Goal: Task Accomplishment & Management: Manage account settings

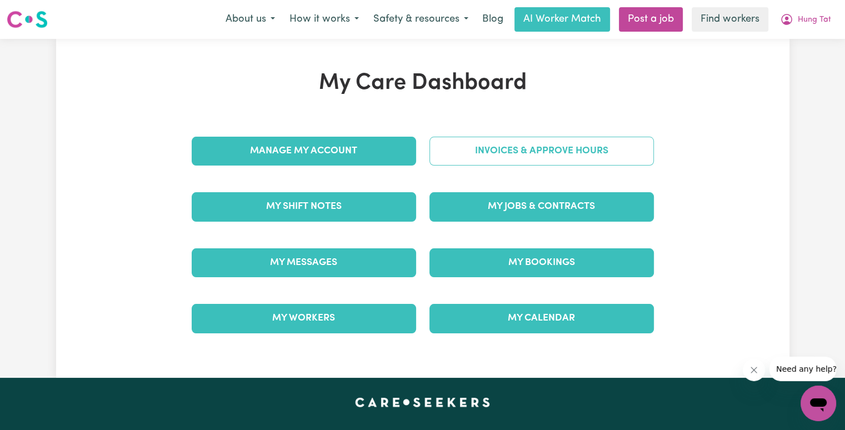
click at [495, 159] on link "Invoices & Approve Hours" at bounding box center [541, 151] width 224 height 29
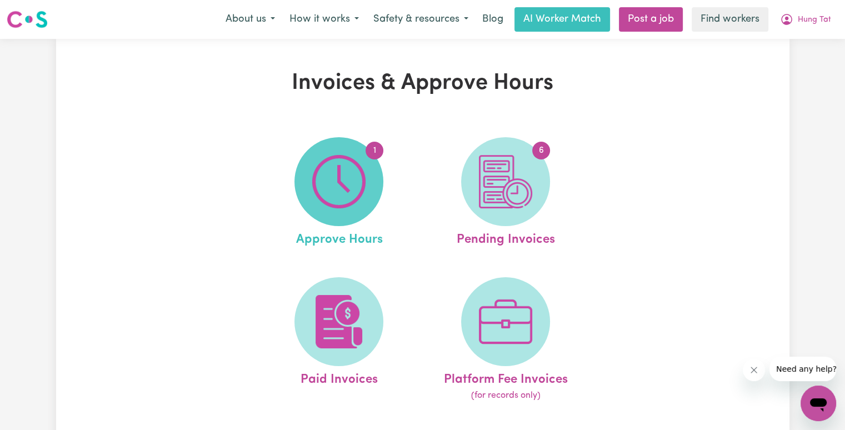
click at [374, 170] on span "1" at bounding box center [338, 181] width 89 height 89
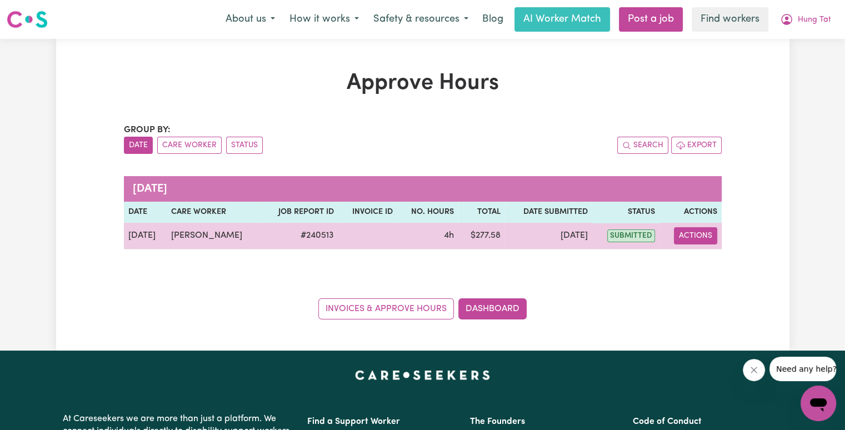
click at [683, 238] on button "Actions" at bounding box center [695, 235] width 43 height 17
click at [694, 259] on link "View Job Report" at bounding box center [722, 261] width 95 height 22
select select "pm"
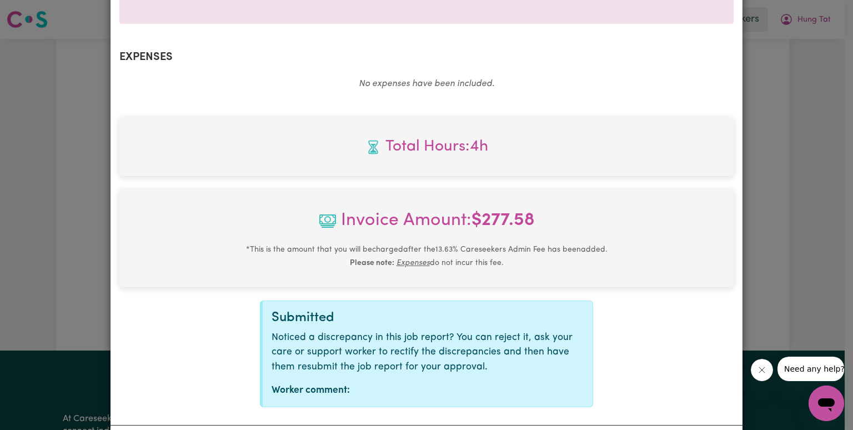
scroll to position [441, 0]
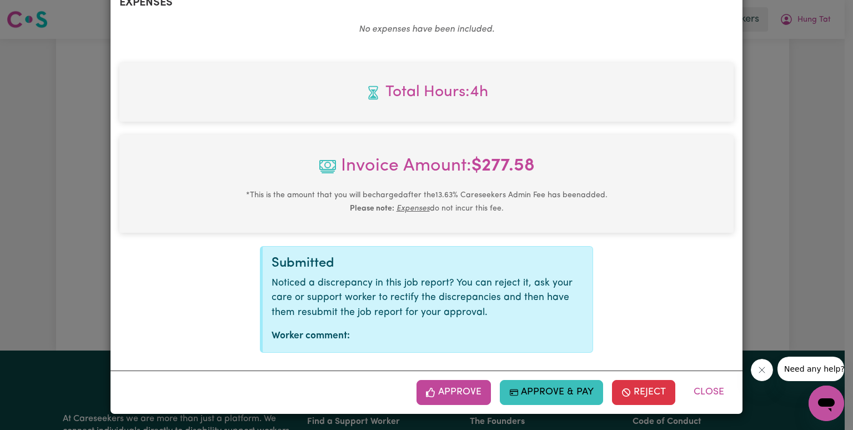
click at [475, 406] on div "Approve Approve & Pay Reject Close" at bounding box center [427, 391] width 632 height 43
click at [455, 391] on button "Approve" at bounding box center [454, 392] width 74 height 24
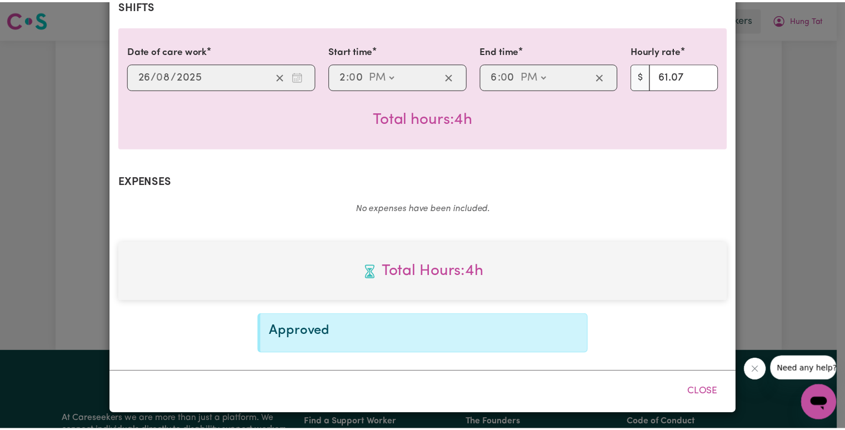
scroll to position [262, 0]
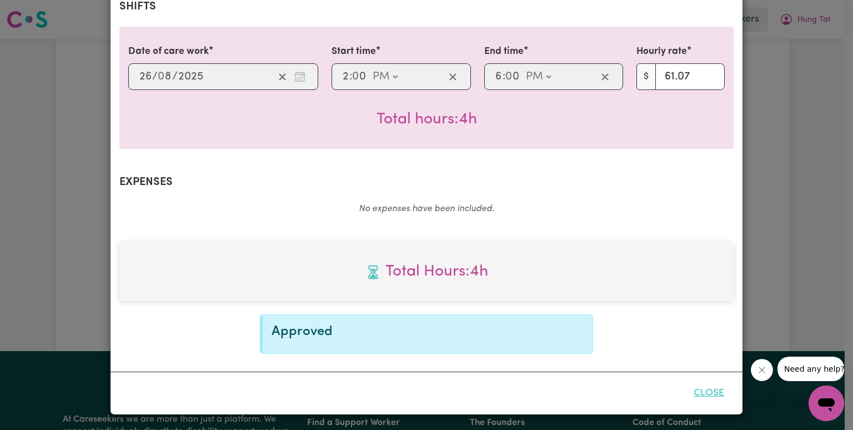
click at [711, 393] on button "Close" at bounding box center [708, 393] width 49 height 24
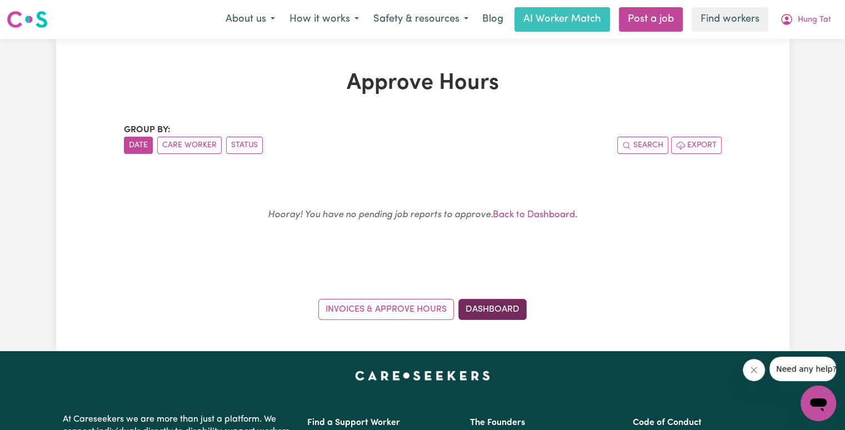
click at [496, 312] on link "Dashboard" at bounding box center [492, 309] width 68 height 21
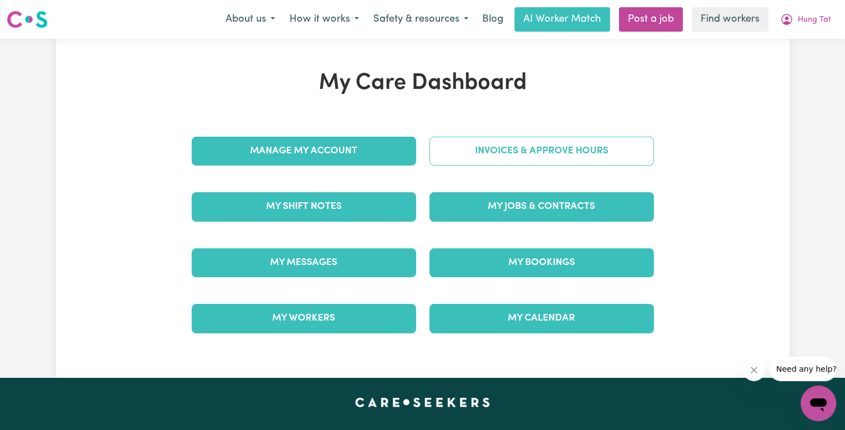
click at [478, 158] on link "Invoices & Approve Hours" at bounding box center [541, 151] width 224 height 29
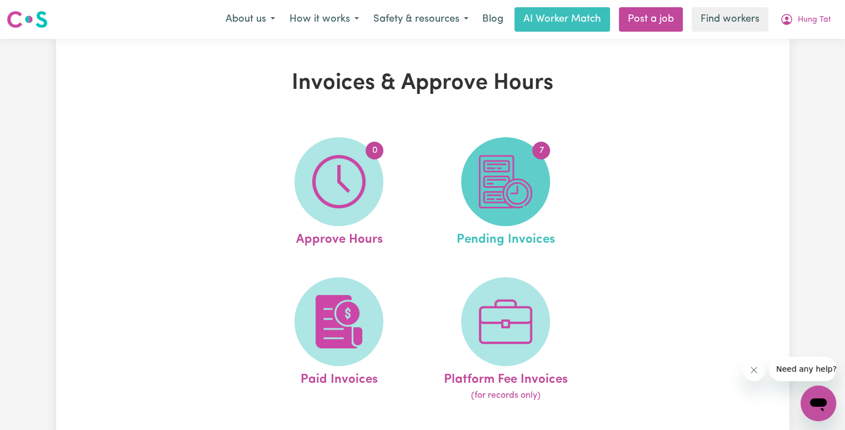
click at [504, 183] on img at bounding box center [505, 181] width 53 height 53
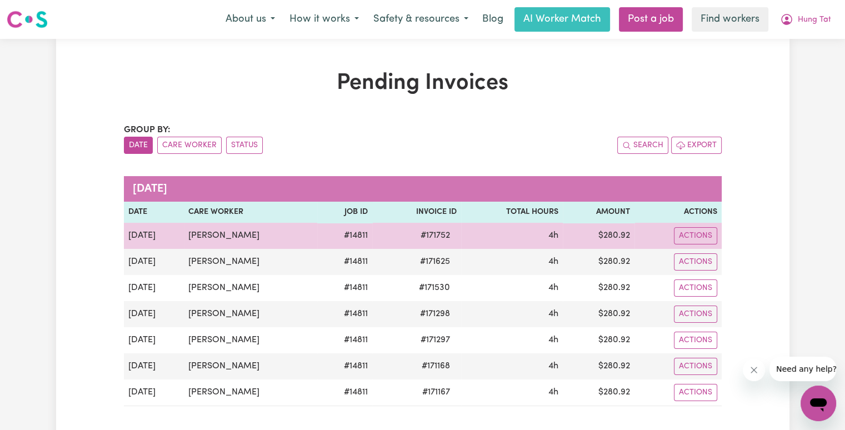
click at [419, 234] on span "# 171752" at bounding box center [435, 235] width 43 height 13
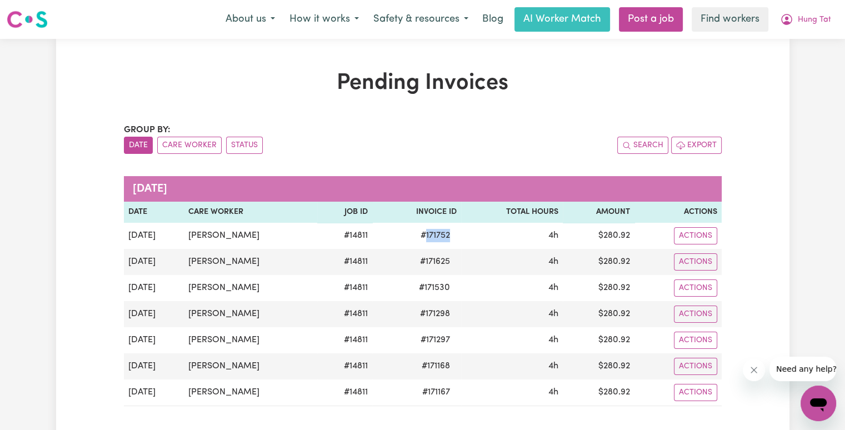
copy span "171752"
click at [793, 25] on icon "My Account" at bounding box center [786, 19] width 13 height 13
click at [796, 53] on link "Logout" at bounding box center [794, 63] width 88 height 21
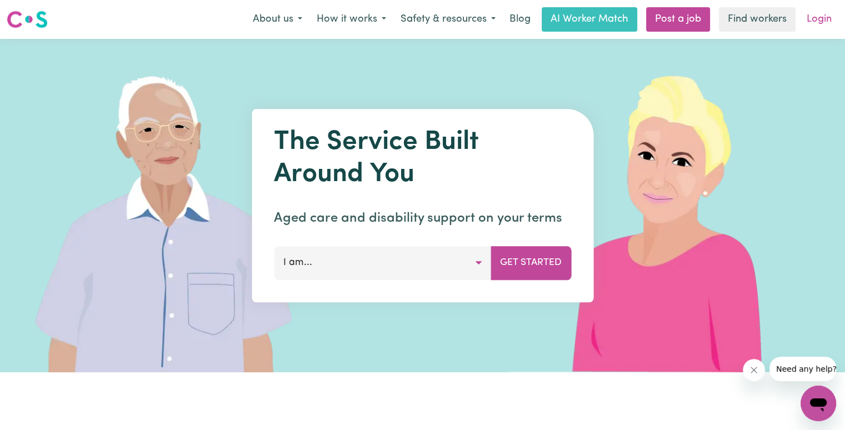
click at [814, 20] on link "Login" at bounding box center [819, 19] width 38 height 24
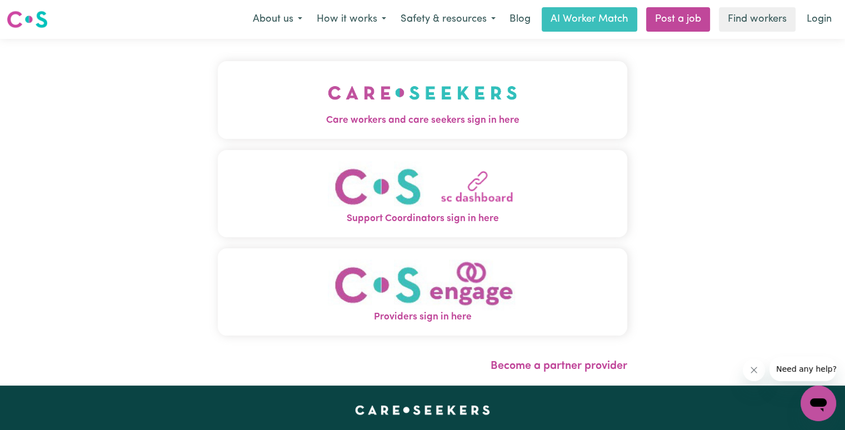
click at [225, 114] on span "Care workers and care seekers sign in here" at bounding box center [422, 120] width 409 height 14
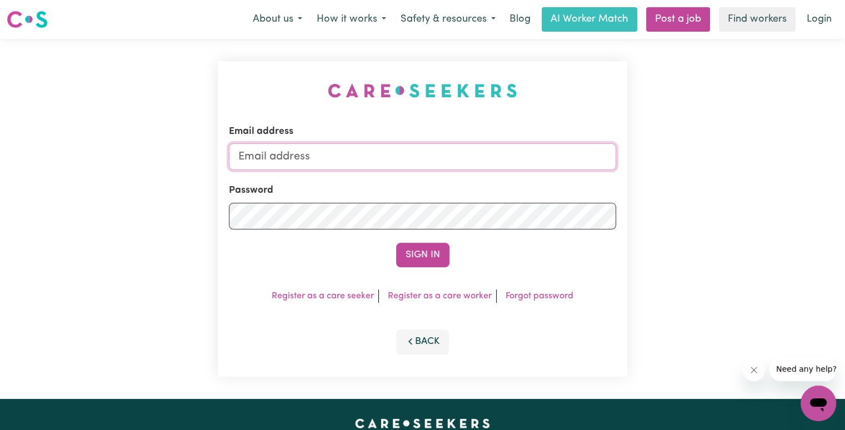
click at [359, 149] on input "Email address" at bounding box center [422, 156] width 387 height 27
click at [300, 151] on input "[EMAIL_ADDRESS][DOMAIN_NAME]" at bounding box center [422, 156] width 387 height 27
drag, startPoint x: 295, startPoint y: 153, endPoint x: 669, endPoint y: 179, distance: 374.6
click at [671, 179] on div "Email address [EMAIL_ADDRESS][DOMAIN_NAME] Password Sign In Register as a care …" at bounding box center [422, 219] width 845 height 360
paste input "[EMAIL_ADDRESS][DOMAIN_NAME]"
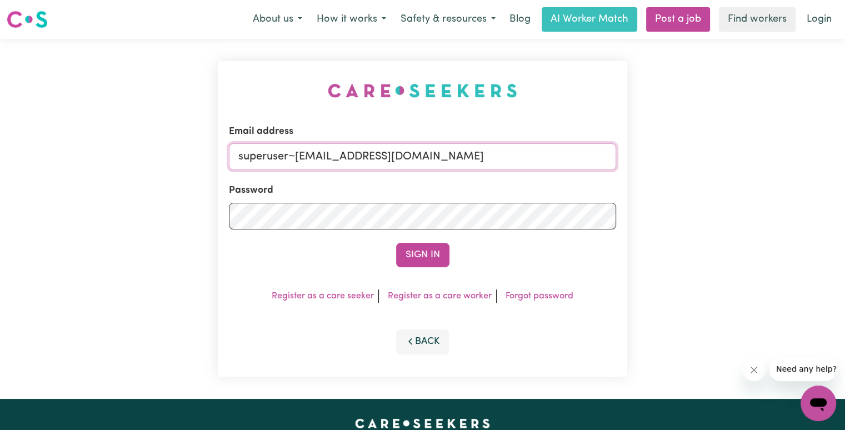
type input "superuser~[EMAIL_ADDRESS][DOMAIN_NAME]"
click at [396, 243] on button "Sign In" at bounding box center [422, 255] width 53 height 24
